Goal: Check status

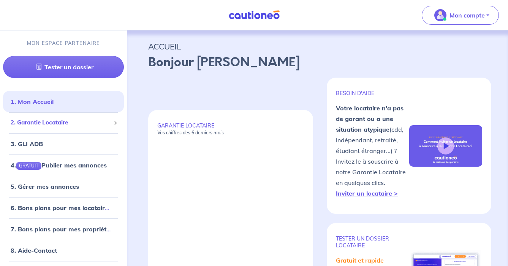
click at [66, 125] on span "2. Garantie Locataire" at bounding box center [61, 122] width 100 height 9
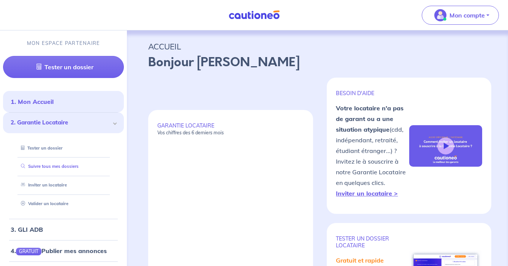
click at [66, 167] on link "Suivre tous mes dossiers" at bounding box center [48, 165] width 61 height 5
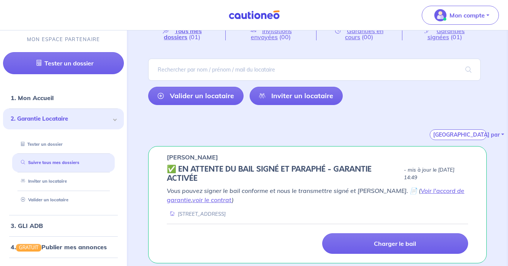
scroll to position [41, 0]
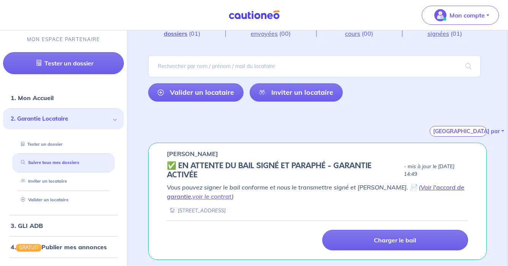
click at [414, 187] on link "Voir l'accord de garantie" at bounding box center [315, 191] width 297 height 17
